Goal: Transaction & Acquisition: Purchase product/service

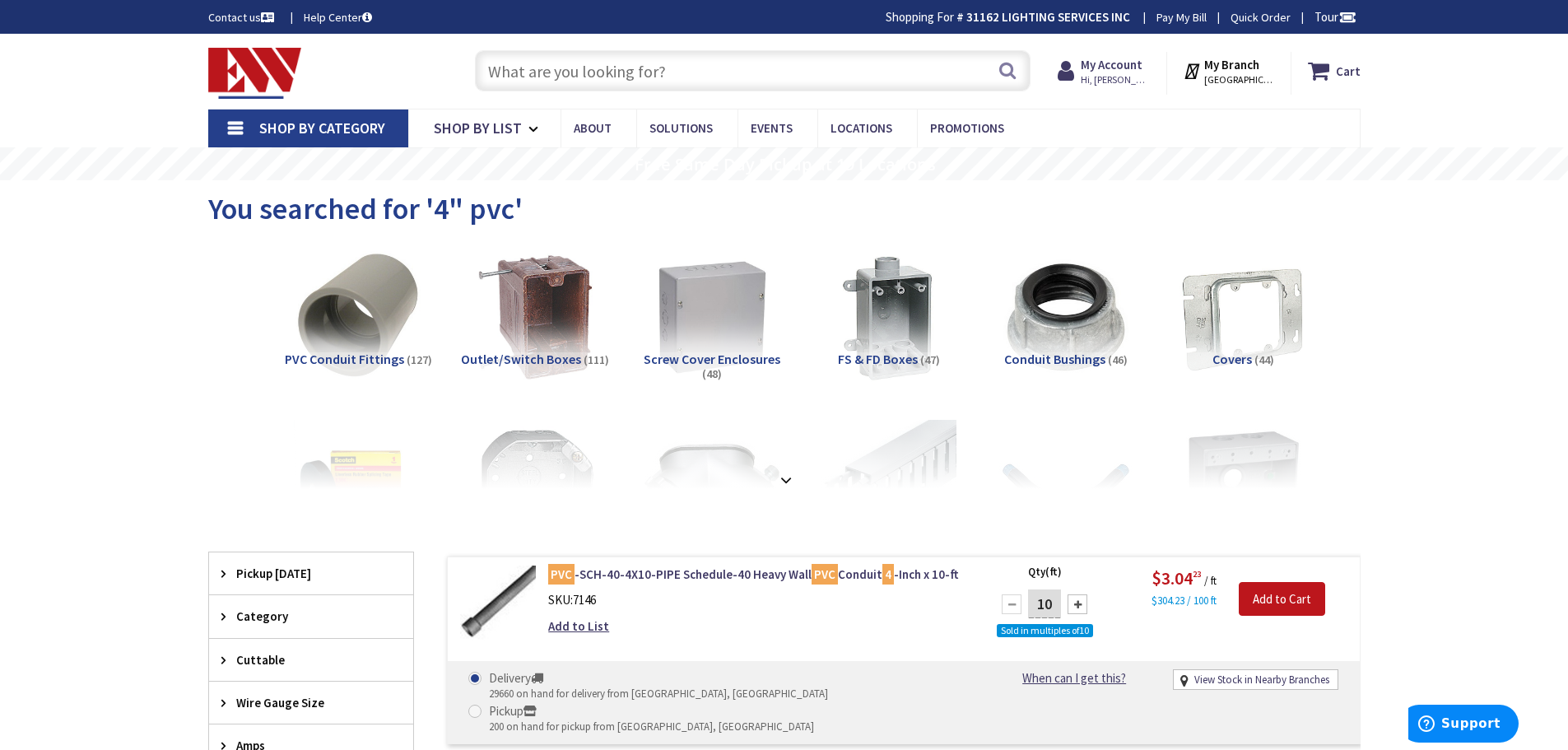
click at [587, 83] on input "text" at bounding box center [753, 71] width 556 height 41
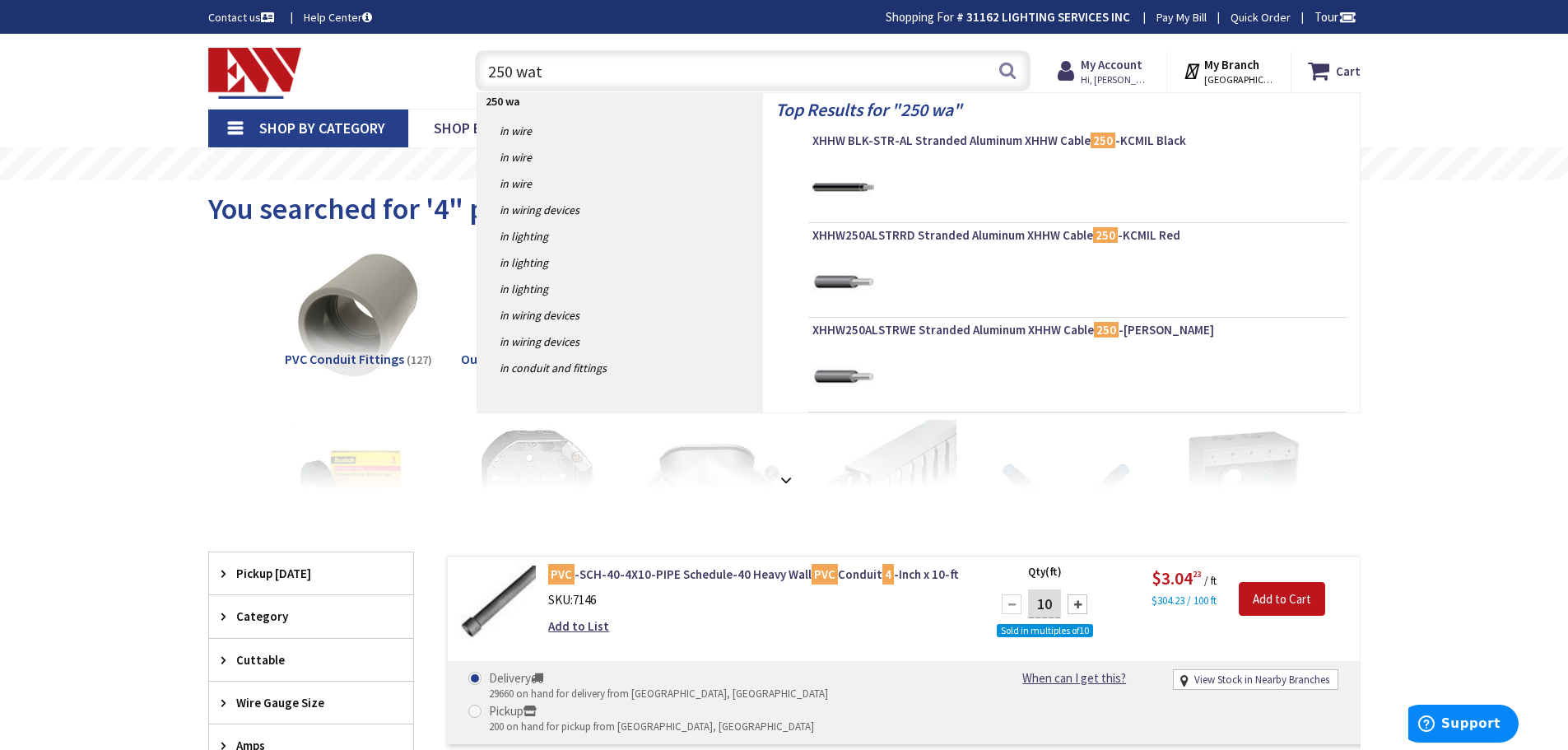
type input "250 watt"
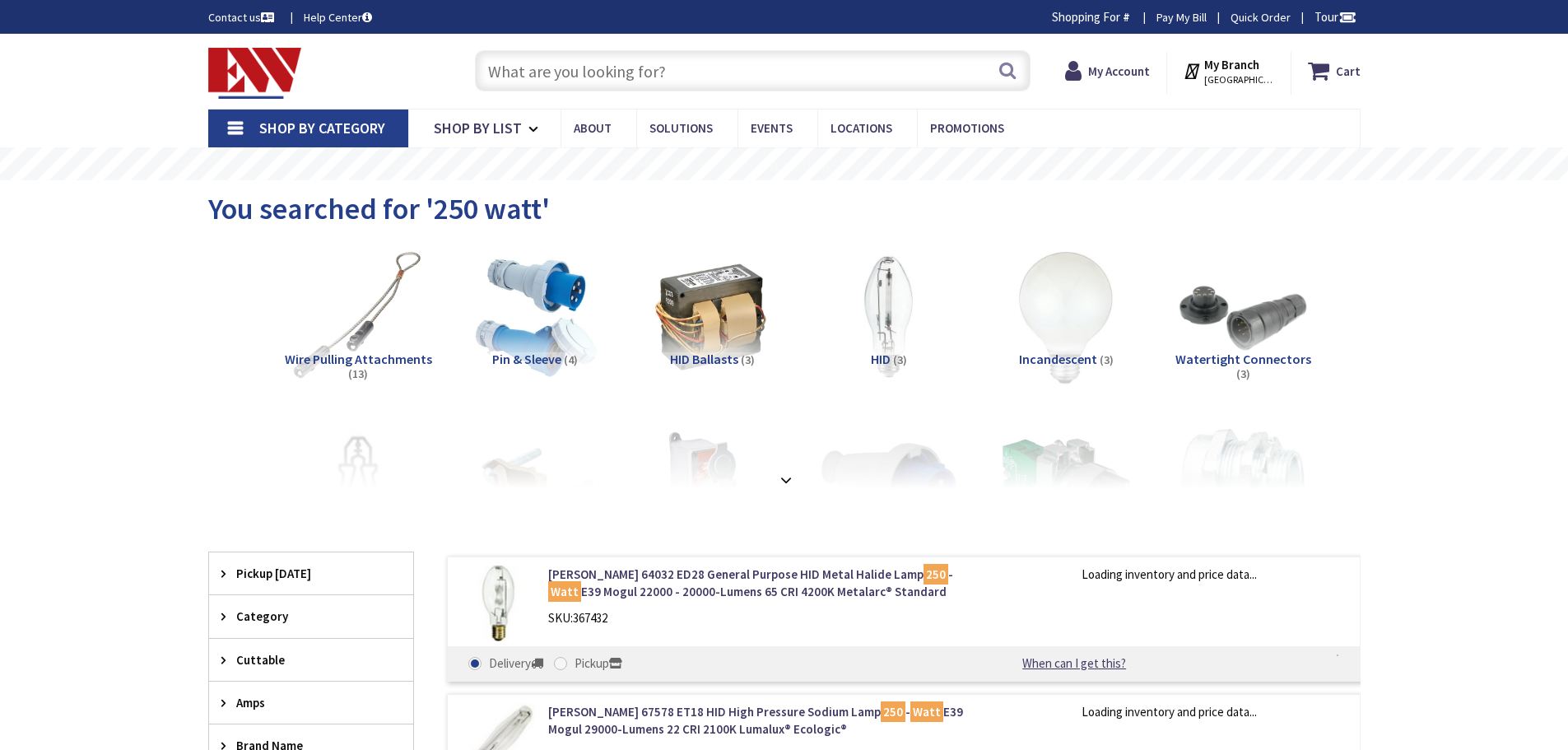
type input "[PERSON_NAME] St @ [PERSON_NAME][GEOGRAPHIC_DATA], [GEOGRAPHIC_DATA]"
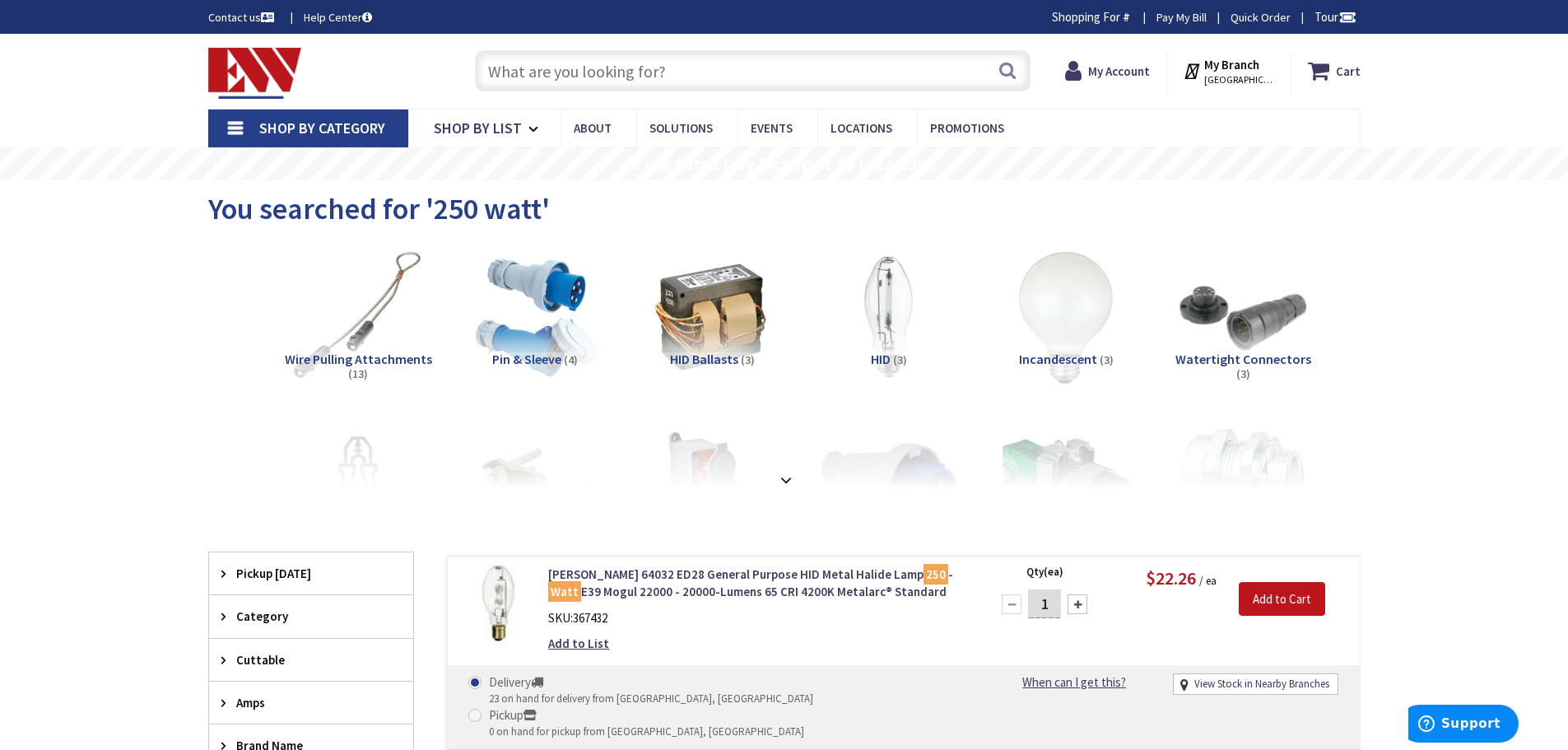
click at [731, 356] on span "HID Ballasts" at bounding box center [704, 359] width 68 height 17
